Goal: Complete application form

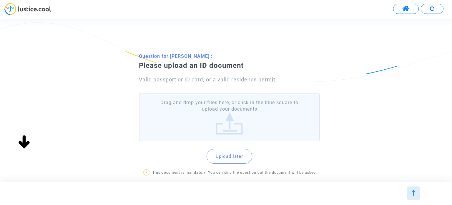
click at [225, 127] on label "Drag and drop your files here, or click in the blue square to upload your docum…" at bounding box center [229, 117] width 181 height 49
click at [0, 0] on input "Drag and drop your files here, or click in the blue square to upload your docum…" at bounding box center [0, 0] width 0 height 0
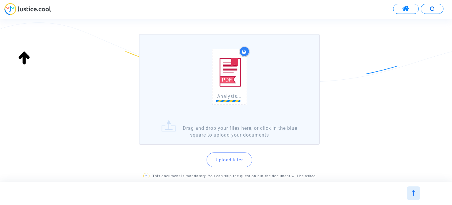
scroll to position [59, 0]
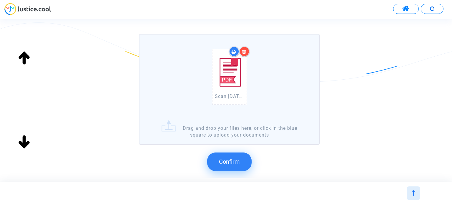
click at [237, 162] on span "Confirm" at bounding box center [229, 161] width 21 height 7
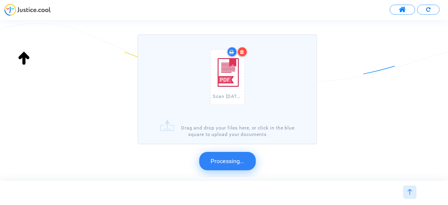
scroll to position [0, 0]
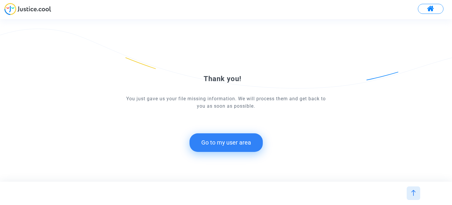
click at [242, 142] on button "Go to my user area" at bounding box center [226, 142] width 73 height 18
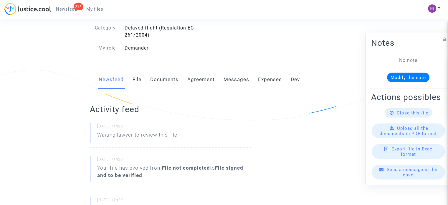
scroll to position [88, 0]
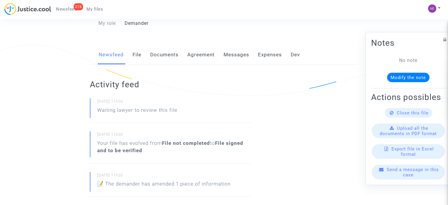
click at [173, 55] on link "Documents" at bounding box center [164, 54] width 28 height 19
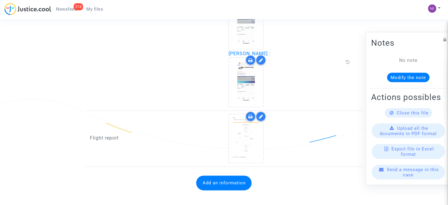
scroll to position [783, 0]
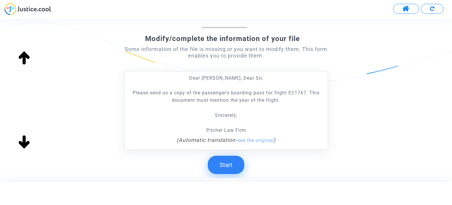
scroll to position [117, 0]
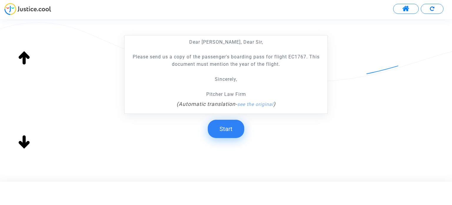
click at [235, 132] on button "Start" at bounding box center [226, 129] width 37 height 18
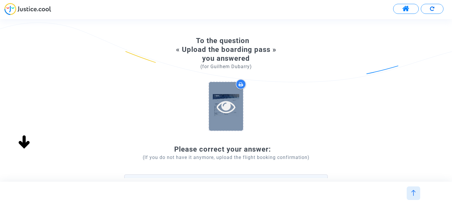
scroll to position [29, 0]
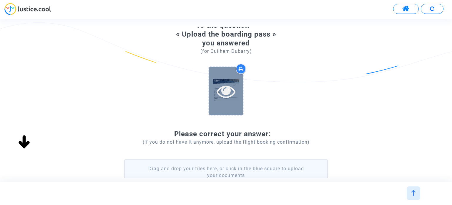
click at [225, 90] on icon at bounding box center [226, 91] width 19 height 19
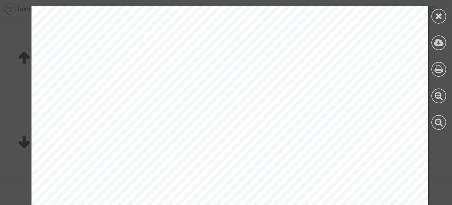
scroll to position [0, 0]
click at [440, 21] on div at bounding box center [439, 16] width 15 height 15
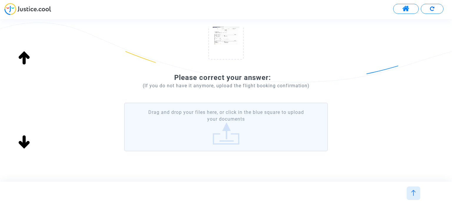
scroll to position [88, 0]
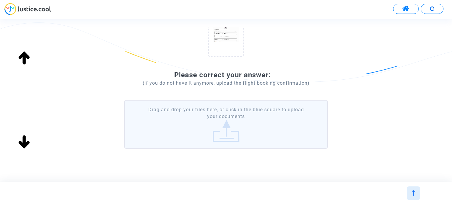
click at [245, 123] on label "Drag and drop your files here, or click in the blue square to upload your docum…" at bounding box center [226, 124] width 204 height 49
click at [0, 0] on input "Drag and drop your files here, or click in the blue square to upload your docum…" at bounding box center [0, 0] width 0 height 0
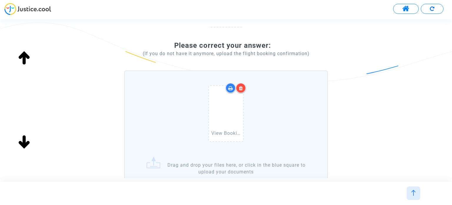
scroll to position [192, 0]
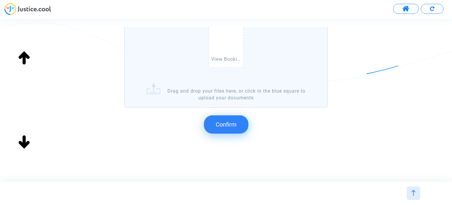
click at [224, 125] on span "Confirm" at bounding box center [226, 124] width 21 height 7
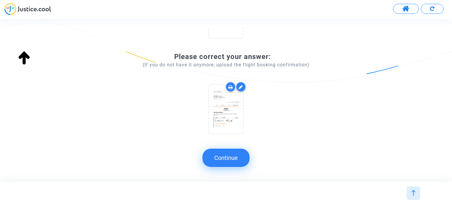
click at [238, 158] on button "Continue" at bounding box center [226, 157] width 47 height 18
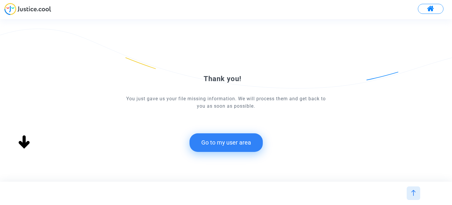
scroll to position [0, 0]
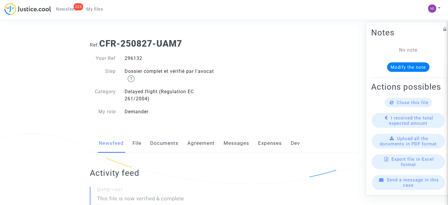
click at [176, 72] on div "Dossier complet et vérifié par l'avocat" at bounding box center [172, 75] width 104 height 14
copy div "Dossier complet et vérifié par l'avocat"
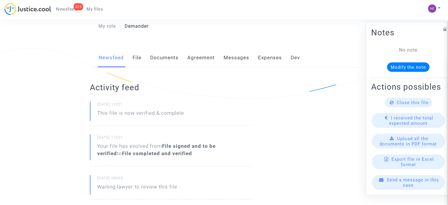
scroll to position [88, 0]
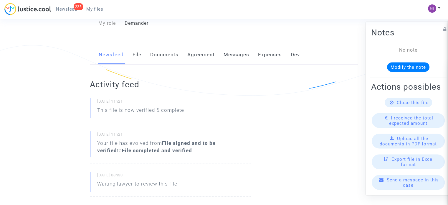
click at [164, 57] on link "Documents" at bounding box center [164, 54] width 28 height 19
